Goal: Task Accomplishment & Management: Use online tool/utility

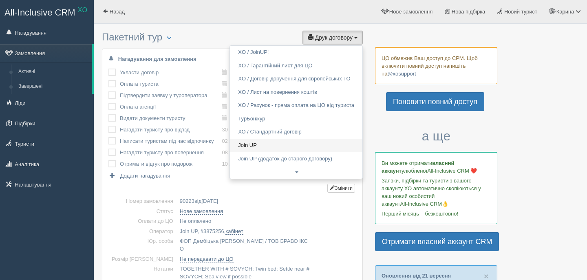
click at [264, 148] on link "Join UP" at bounding box center [296, 145] width 132 height 13
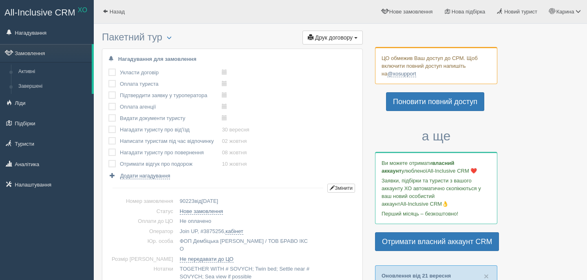
click at [327, 22] on ul "Карина Мій профіль Моя аналітика Для туристів Допомога Вихід" at bounding box center [414, 11] width 345 height 23
click at [327, 33] on button "Друк договору Друк" at bounding box center [332, 38] width 60 height 14
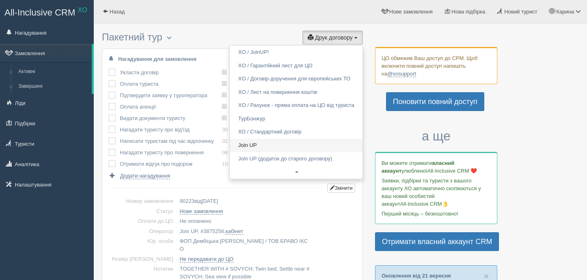
click at [262, 147] on link "Join UP" at bounding box center [296, 145] width 132 height 13
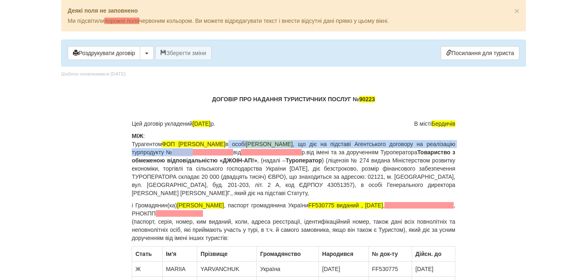
click at [262, 148] on p "МІЖ : Турагентом ФОП Дембіцька Карина Сергіївна в особі Дембіцька Карина Сергії…" at bounding box center [294, 164] width 324 height 65
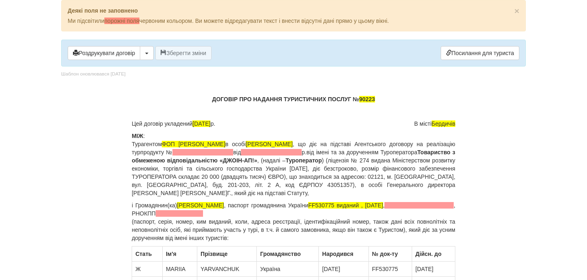
click at [264, 148] on p "МІЖ : Турагентом ФОП Дембіцька Карина Сергіївна в особі Дембіцька Карина Сергії…" at bounding box center [294, 164] width 324 height 65
click at [233, 152] on span at bounding box center [202, 152] width 61 height 7
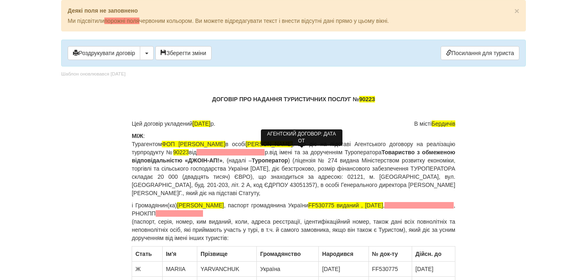
click at [264, 152] on span at bounding box center [230, 152] width 68 height 7
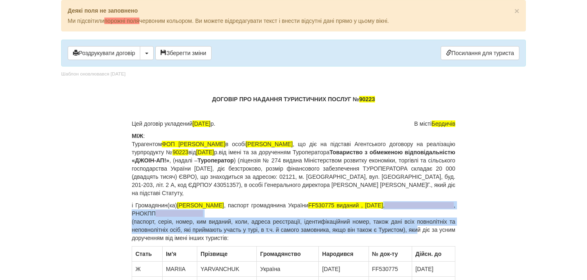
drag, startPoint x: 454, startPoint y: 207, endPoint x: 429, endPoint y: 229, distance: 32.4
click at [429, 229] on p "і Громадянин(ка) YARVANCHUK MARIIA , паспорт громадянина України FF530775 видан…" at bounding box center [294, 221] width 324 height 41
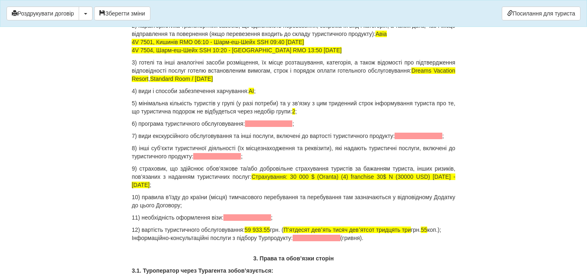
scroll to position [824, 0]
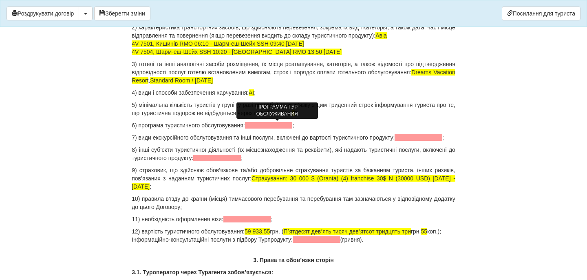
click at [258, 126] on span at bounding box center [269, 125] width 48 height 7
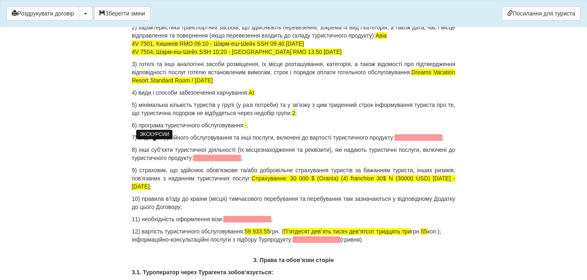
click at [395, 141] on span at bounding box center [419, 137] width 48 height 7
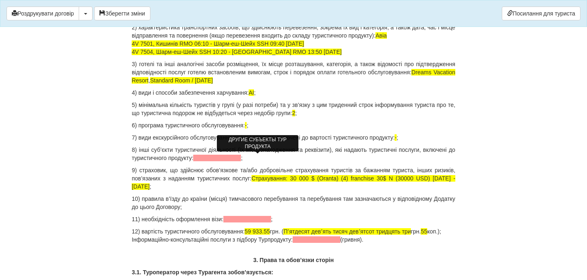
click at [240, 157] on span at bounding box center [217, 157] width 48 height 7
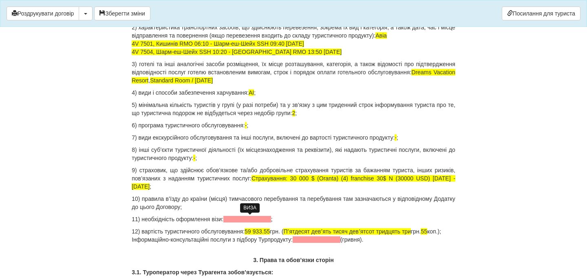
click at [243, 221] on span at bounding box center [247, 219] width 48 height 7
drag, startPoint x: 258, startPoint y: 232, endPoint x: 281, endPoint y: 232, distance: 22.8
click at [270, 232] on span "59 933.55" at bounding box center [257, 231] width 25 height 7
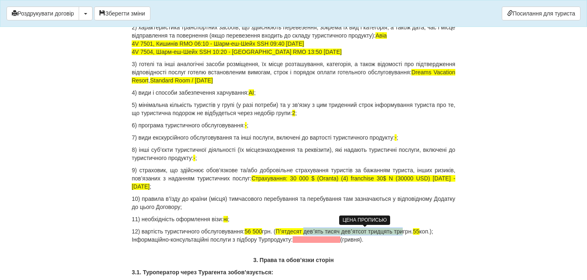
drag, startPoint x: 326, startPoint y: 232, endPoint x: 432, endPoint y: 231, distance: 105.6
click at [432, 231] on p "12) вартість туристичного обслуговування: 56 500 грн. ( Пʼятдесят девʼять тисяч…" at bounding box center [294, 235] width 324 height 16
click at [392, 230] on p "12) вартість туристичного обслуговування: 56 500 грн. ( Пʼятдесят шість тисяч п…" at bounding box center [294, 235] width 324 height 16
drag, startPoint x: 393, startPoint y: 242, endPoint x: 78, endPoint y: 242, distance: 315.0
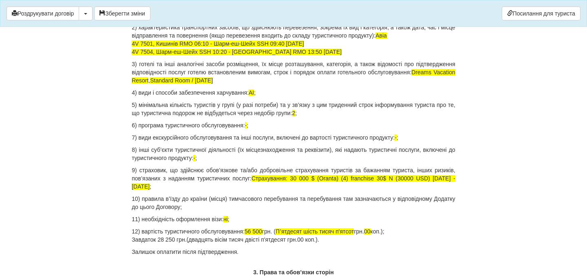
drag, startPoint x: 251, startPoint y: 231, endPoint x: 282, endPoint y: 259, distance: 42.4
copy div "56 500 грн. ( Пʼятдесят шість тисяч п'ятсот грн. 00 коп.); Завдаток 28 250 грн.…"
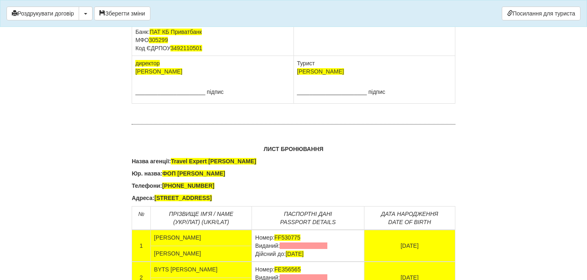
scroll to position [5165, 0]
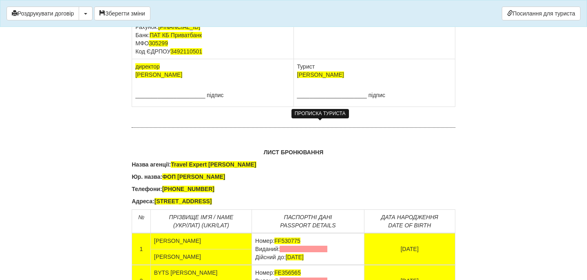
drag, startPoint x: 351, startPoint y: 141, endPoint x: 297, endPoint y: 133, distance: 54.8
click at [297, 59] on td "YARVANCHUK MARIIA Паспорт FF530775 виданий , 19.01.2017" at bounding box center [373, 11] width 161 height 97
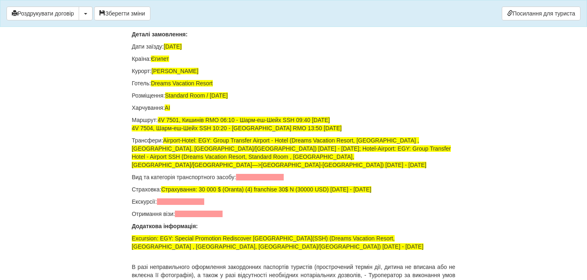
scroll to position [5451, 0]
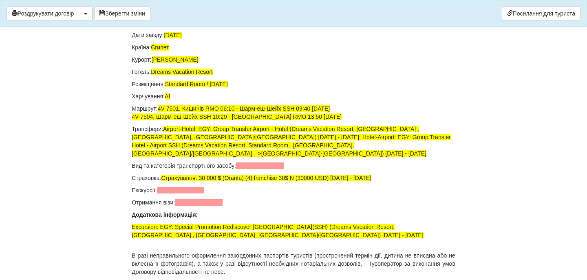
drag, startPoint x: 329, startPoint y: 108, endPoint x: 255, endPoint y: 110, distance: 73.8
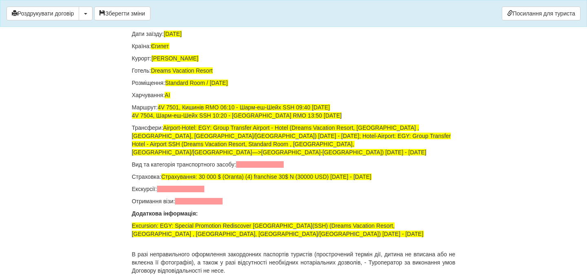
drag, startPoint x: 332, startPoint y: 141, endPoint x: 253, endPoint y: 141, distance: 78.7
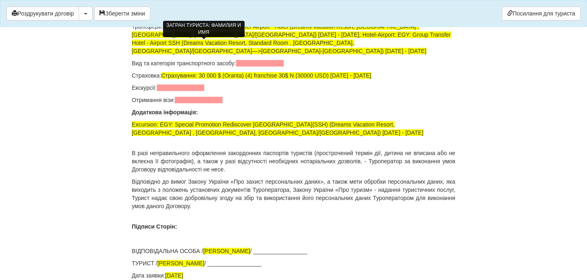
scroll to position [5550, 0]
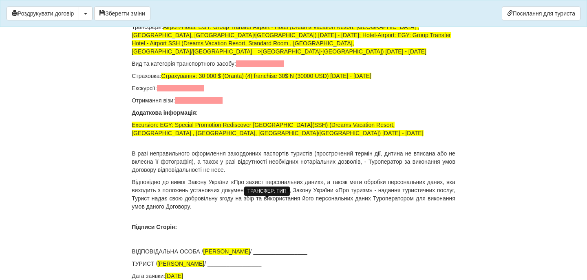
click at [268, 67] on span at bounding box center [260, 63] width 48 height 7
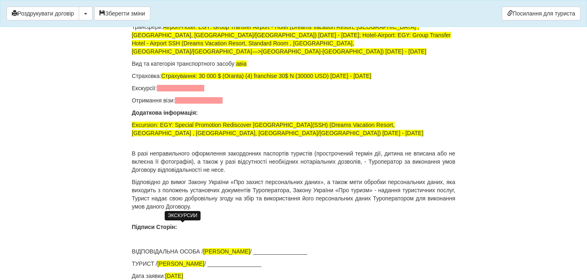
click at [199, 91] on span at bounding box center [181, 88] width 48 height 7
click at [197, 104] on span at bounding box center [199, 100] width 48 height 7
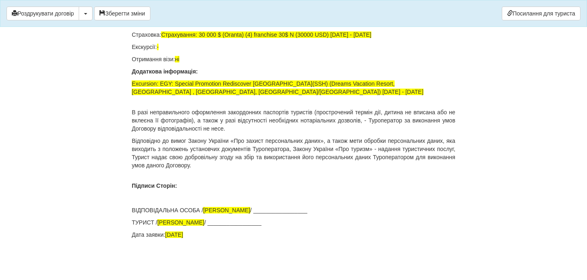
scroll to position [5730, 0]
click at [138, 14] on button "Зберегти зміни" at bounding box center [122, 14] width 56 height 14
click at [72, 16] on button "Роздрукувати договір" at bounding box center [43, 14] width 73 height 14
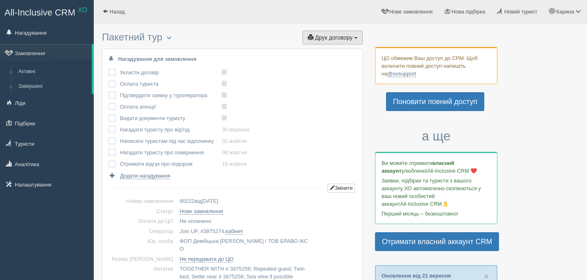
click at [335, 34] on span "Друк договору" at bounding box center [333, 37] width 37 height 7
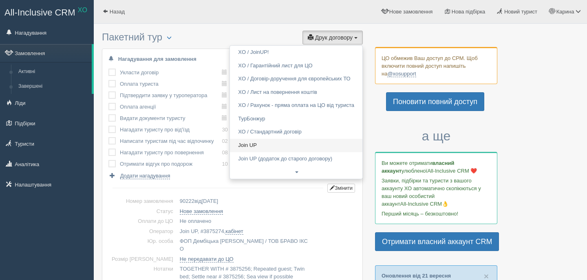
click at [266, 143] on link "Join UP" at bounding box center [296, 145] width 132 height 13
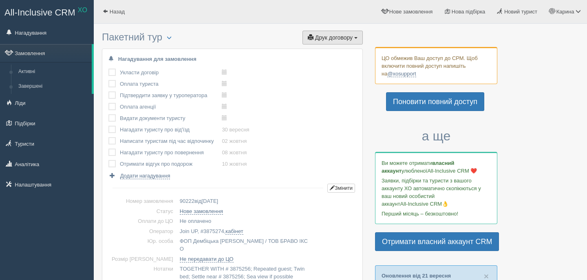
click at [331, 35] on span "Друк договору" at bounding box center [333, 37] width 37 height 7
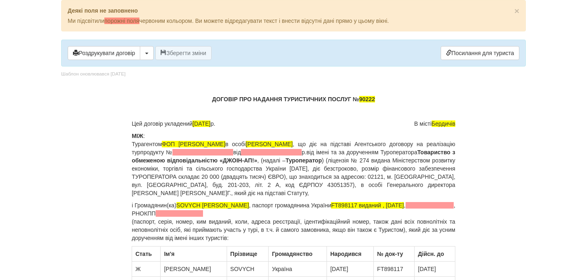
click at [233, 150] on span at bounding box center [202, 152] width 61 height 7
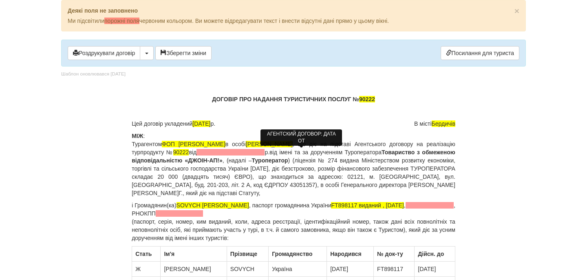
click at [264, 152] on span at bounding box center [230, 152] width 68 height 7
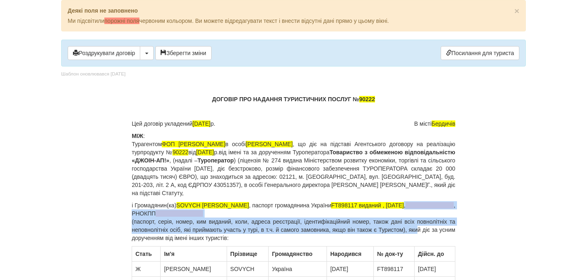
drag, startPoint x: 397, startPoint y: 207, endPoint x: 427, endPoint y: 227, distance: 36.1
click at [428, 228] on p "і Громадянин(ка) SOVYCH [PERSON_NAME] , паспорт громадянина України FT898117 ви…" at bounding box center [294, 221] width 324 height 41
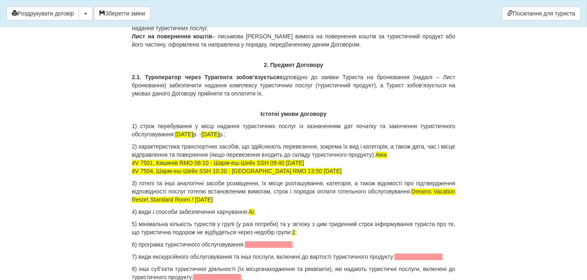
scroll to position [707, 0]
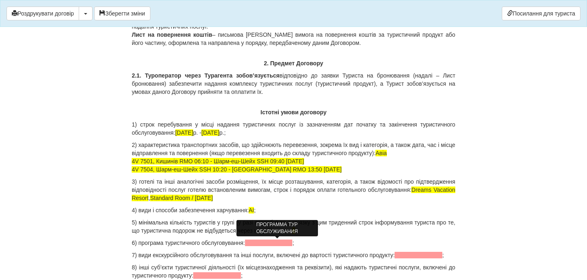
click at [293, 241] on span at bounding box center [269, 242] width 48 height 7
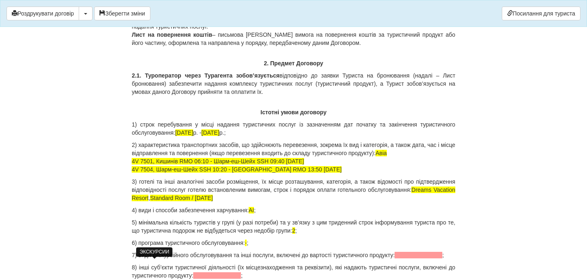
click at [395, 258] on span at bounding box center [419, 254] width 48 height 7
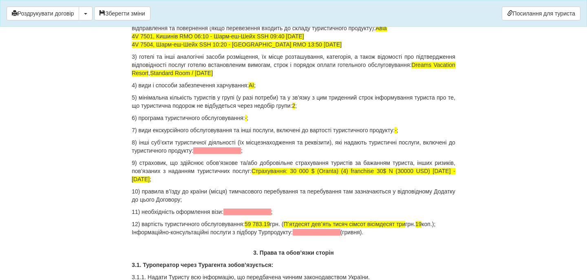
scroll to position [831, 0]
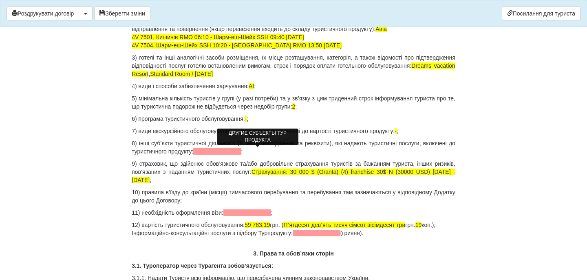
click at [241, 151] on span at bounding box center [217, 151] width 48 height 7
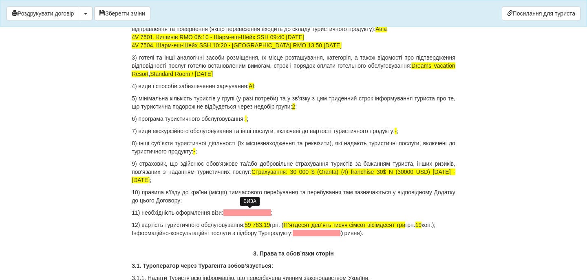
click at [242, 212] on span at bounding box center [247, 212] width 48 height 7
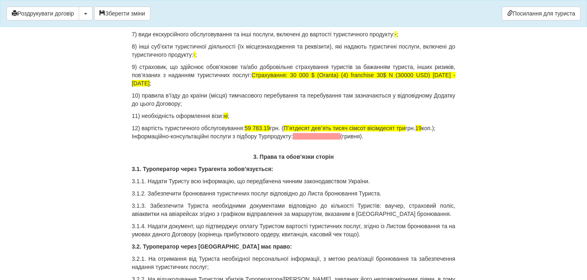
scroll to position [927, 0]
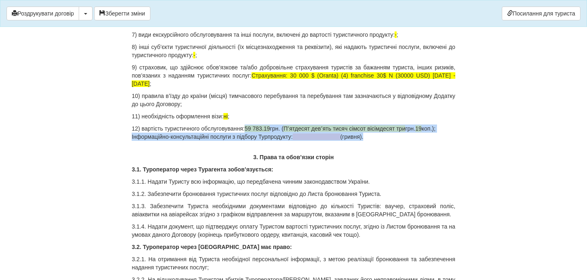
drag, startPoint x: 256, startPoint y: 127, endPoint x: 385, endPoint y: 148, distance: 130.6
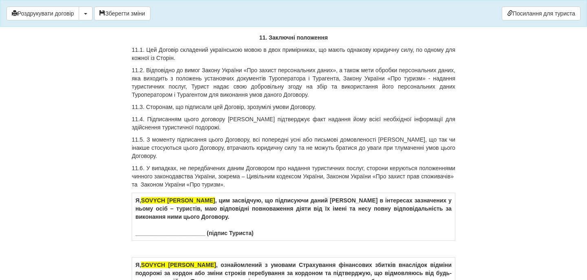
scroll to position [5051, 0]
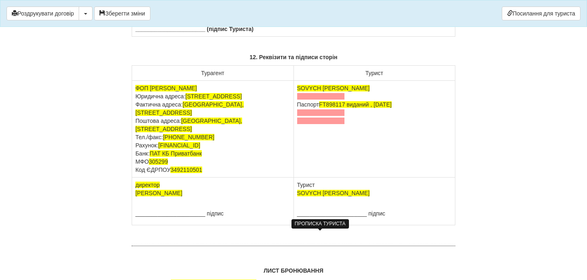
click at [322, 99] on span at bounding box center [321, 96] width 48 height 7
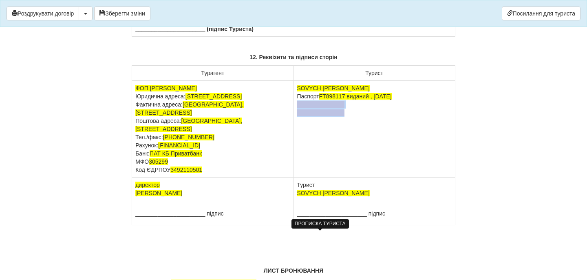
drag, startPoint x: 353, startPoint y: 251, endPoint x: 295, endPoint y: 241, distance: 57.9
click at [293, 177] on td "SOVYCH ALONA Паспорт FT898117 виданий , 23.01.2019" at bounding box center [373, 129] width 161 height 97
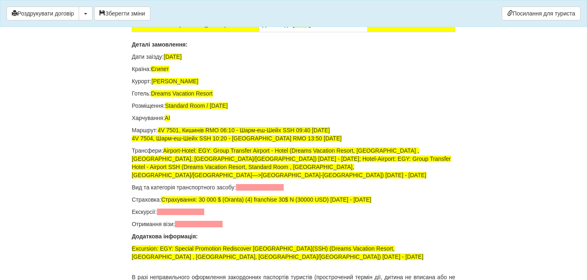
scroll to position [5414, 0]
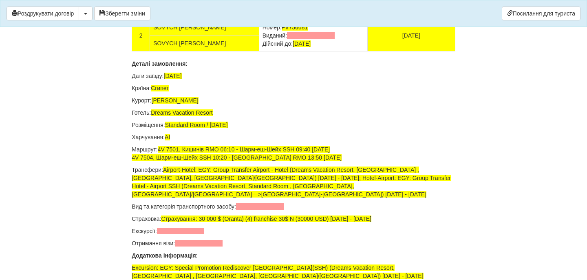
drag, startPoint x: 333, startPoint y: 141, endPoint x: 253, endPoint y: 145, distance: 79.1
click at [259, 20] on td "Номер: FT898117 Виданий: Дійсний до: 23.01.2029" at bounding box center [313, 4] width 108 height 32
drag, startPoint x: 329, startPoint y: 175, endPoint x: 256, endPoint y: 171, distance: 73.1
click at [259, 51] on td "Номер: FV756681 Виданий: Дійсний до: 23.01.2029" at bounding box center [313, 36] width 108 height 32
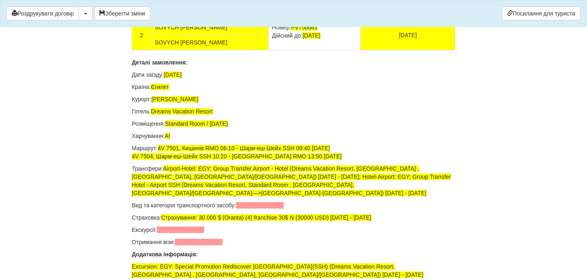
click at [279, 20] on td "Номер: FT898117 Дійсний до: 23.01.2029" at bounding box center [315, 4] width 92 height 32
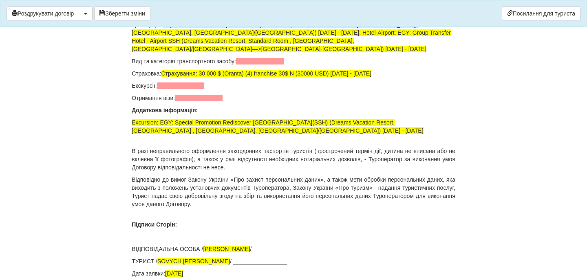
scroll to position [5577, 0]
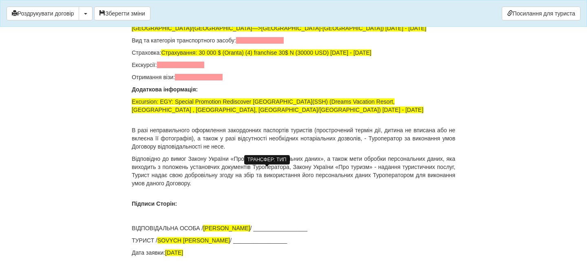
click at [267, 44] on span at bounding box center [260, 40] width 48 height 7
click at [178, 68] on span at bounding box center [181, 65] width 48 height 7
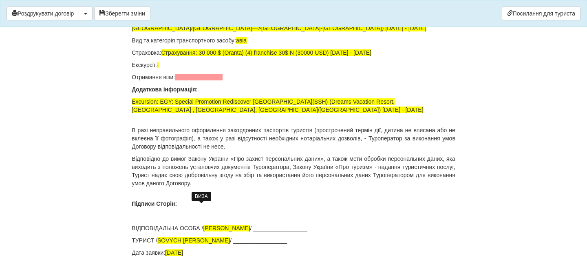
click at [184, 80] on span at bounding box center [199, 77] width 48 height 7
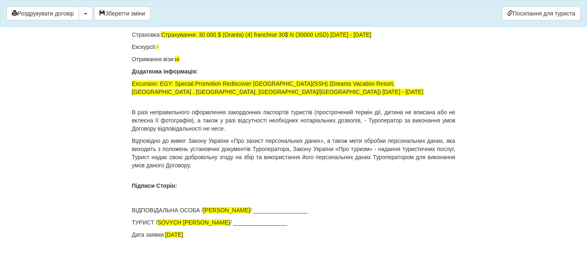
scroll to position [5680, 0]
click at [125, 13] on button "Зберегти зміни" at bounding box center [122, 14] width 56 height 14
click at [75, 19] on button "Роздрукувати договір" at bounding box center [43, 14] width 73 height 14
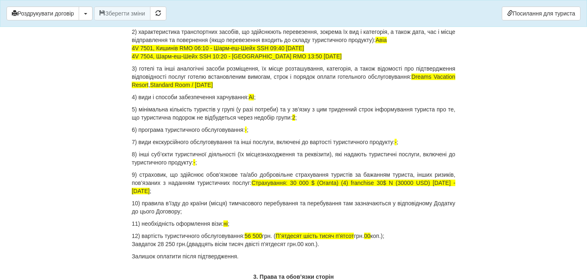
scroll to position [779, 0]
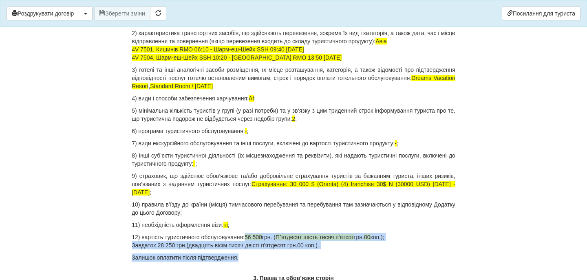
drag, startPoint x: 253, startPoint y: 238, endPoint x: 269, endPoint y: 258, distance: 24.9
copy div "56 500 грн. ( Пʼятдесят шість тисяч п'ятсот грн. 00 коп.); Завдаток 28 250 грн.…"
